Goal: Task Accomplishment & Management: Use online tool/utility

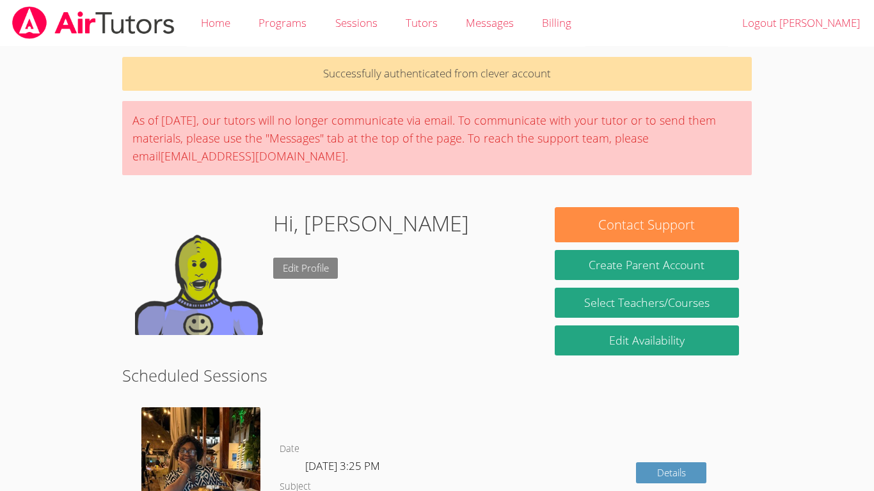
click at [304, 273] on link "Edit Profile" at bounding box center [305, 268] width 65 height 21
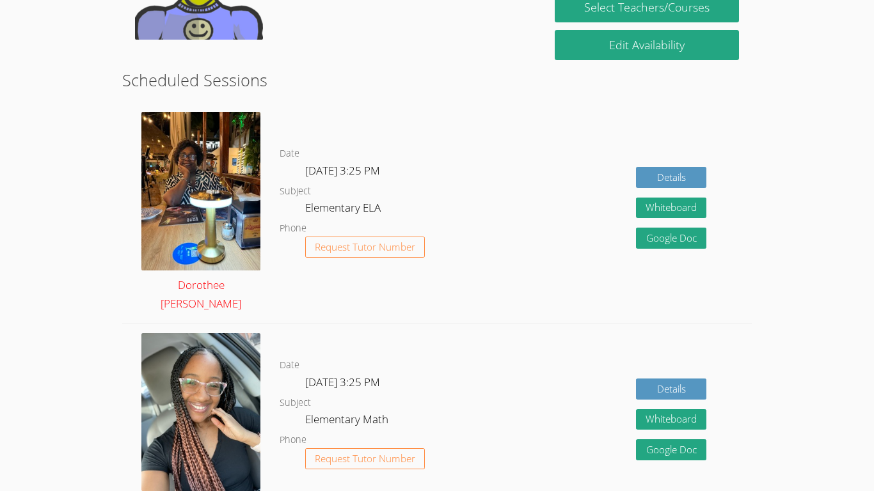
scroll to position [286, 0]
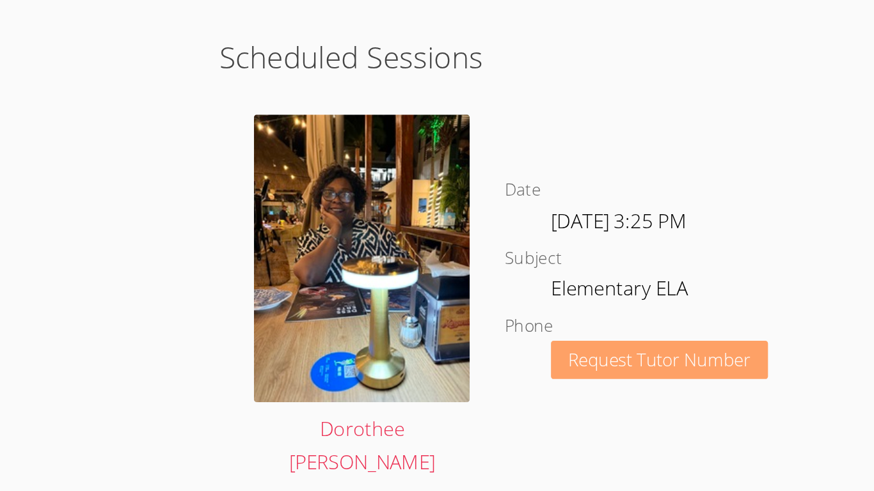
click at [363, 258] on span "Request Tutor Number" at bounding box center [365, 256] width 100 height 10
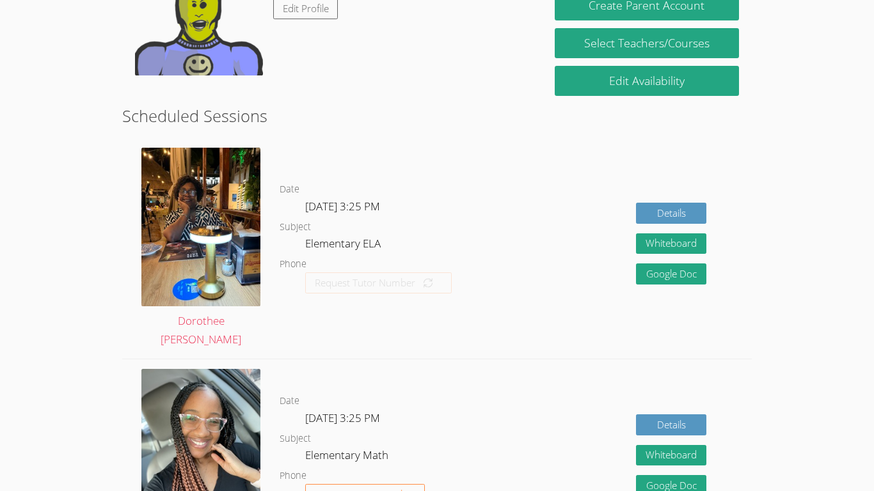
scroll to position [257, 0]
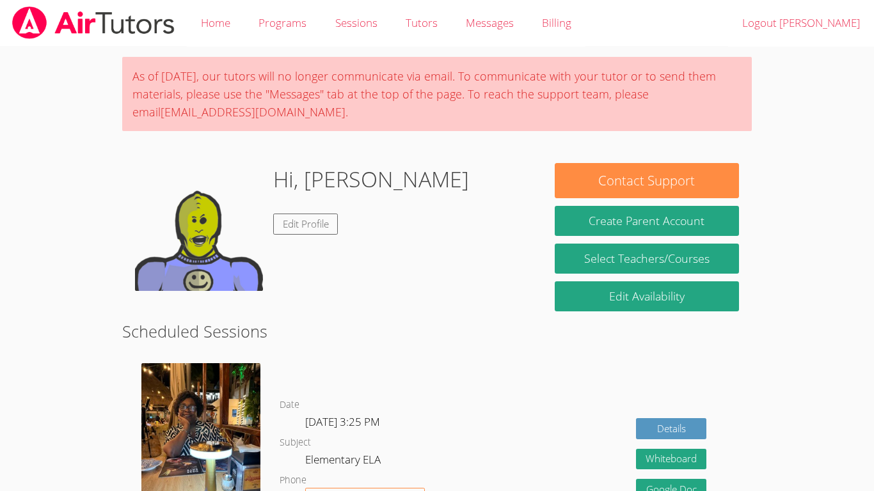
scroll to position [213, 0]
